Goal: Task Accomplishment & Management: Use online tool/utility

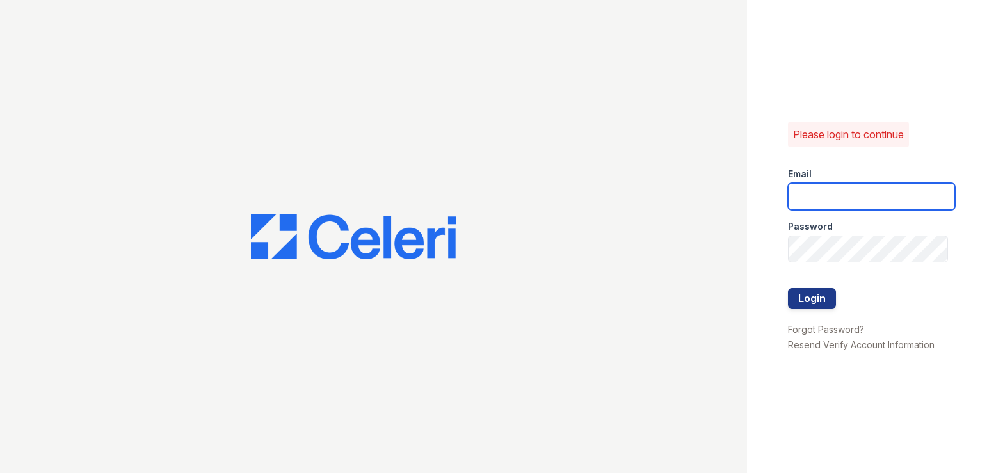
click at [864, 197] on input "email" at bounding box center [871, 196] width 167 height 27
type input "pamela@mmgmgt.com"
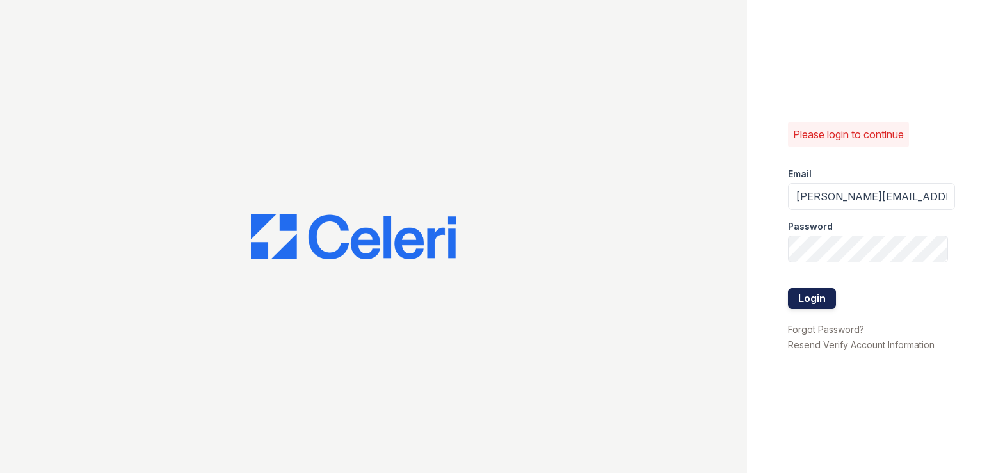
click at [803, 299] on button "Login" at bounding box center [812, 298] width 48 height 20
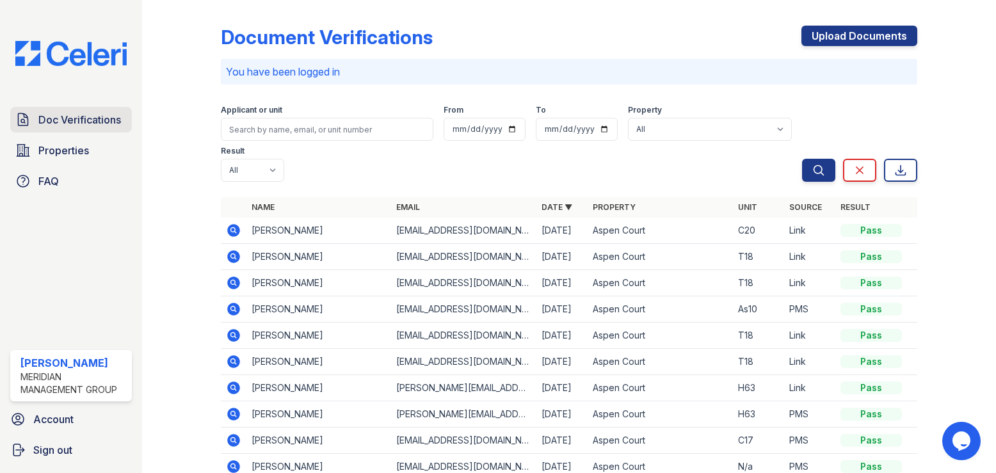
click at [81, 121] on span "Doc Verifications" at bounding box center [79, 119] width 83 height 15
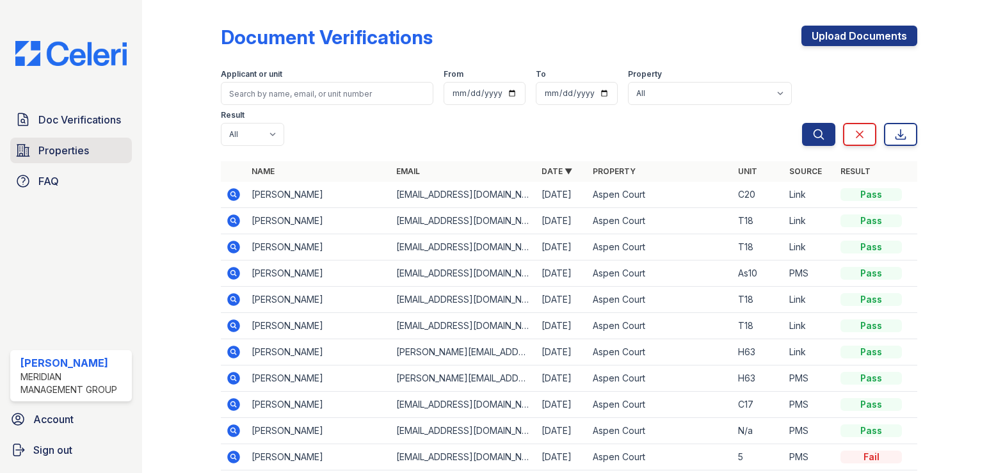
click at [54, 152] on span "Properties" at bounding box center [63, 150] width 51 height 15
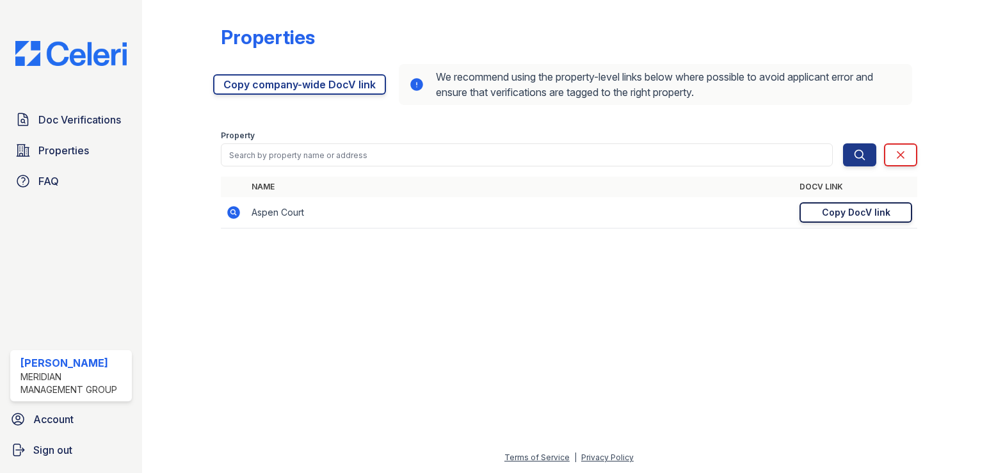
click at [847, 213] on div "Copy DocV link" at bounding box center [856, 212] width 69 height 13
click at [65, 122] on span "Doc Verifications" at bounding box center [79, 119] width 83 height 15
